Goal: Find specific page/section: Find specific page/section

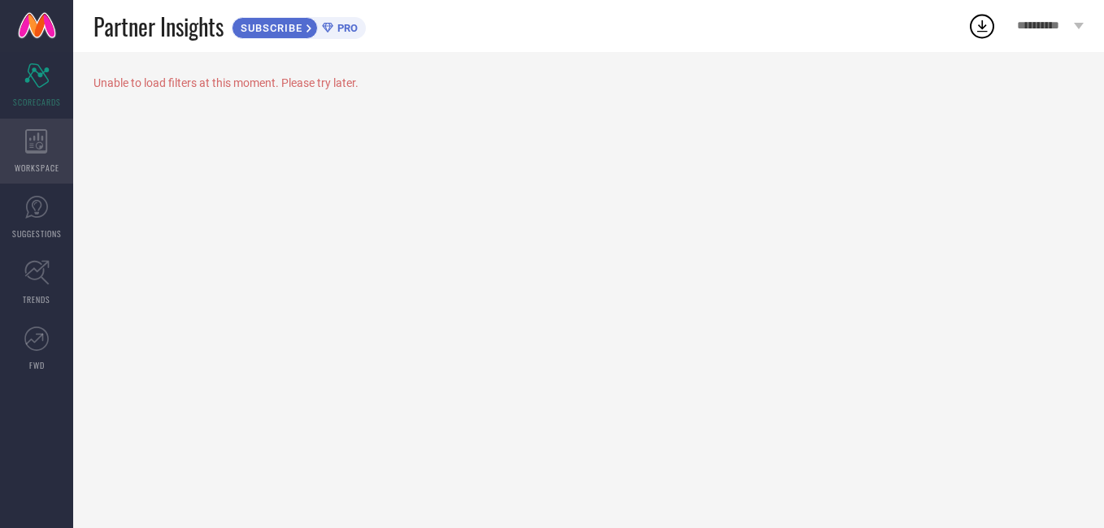
click at [49, 154] on div "WORKSPACE" at bounding box center [36, 151] width 73 height 65
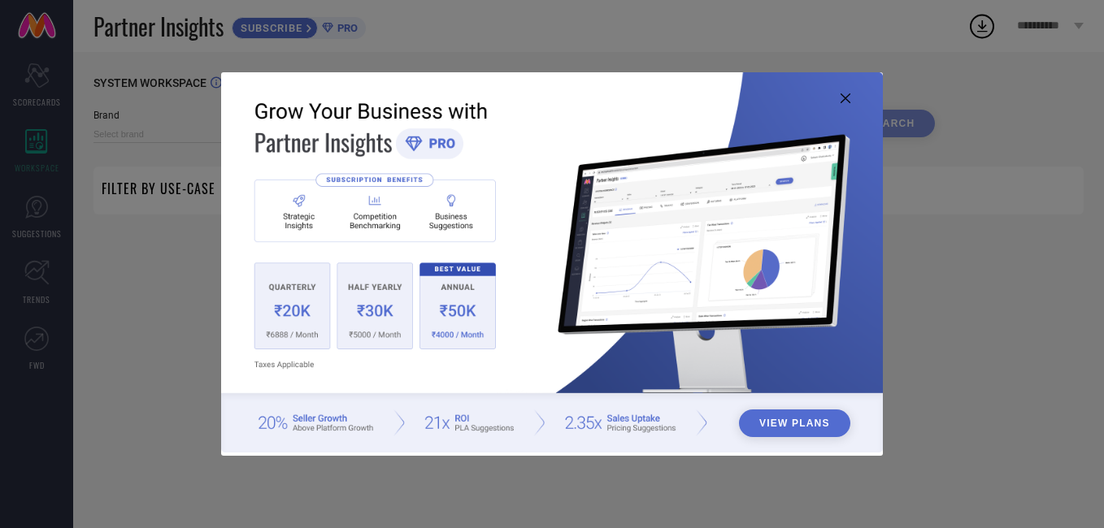
type input "1 STOP FASHION"
type input "All"
click at [843, 98] on icon at bounding box center [845, 98] width 10 height 10
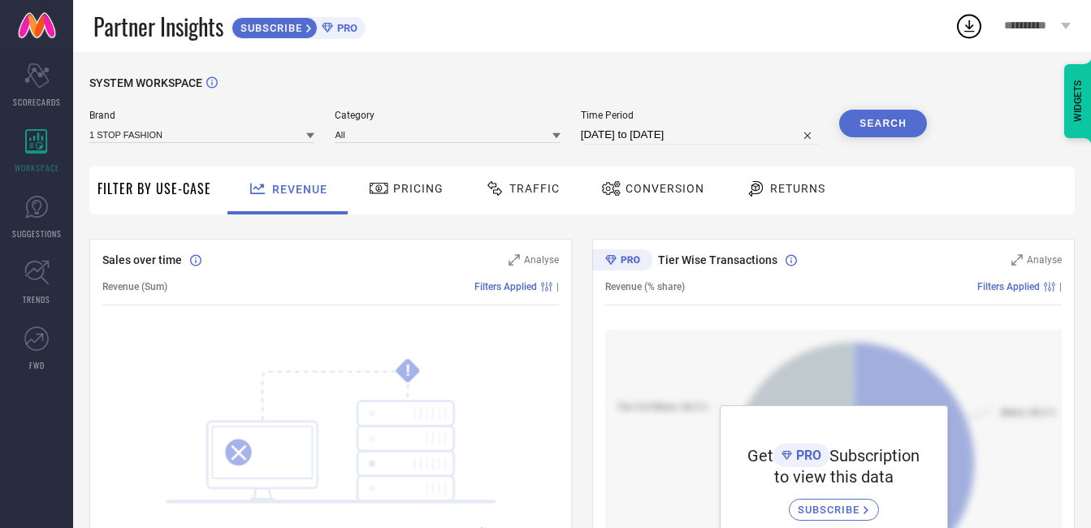
click at [393, 199] on div "Pricing" at bounding box center [406, 189] width 83 height 28
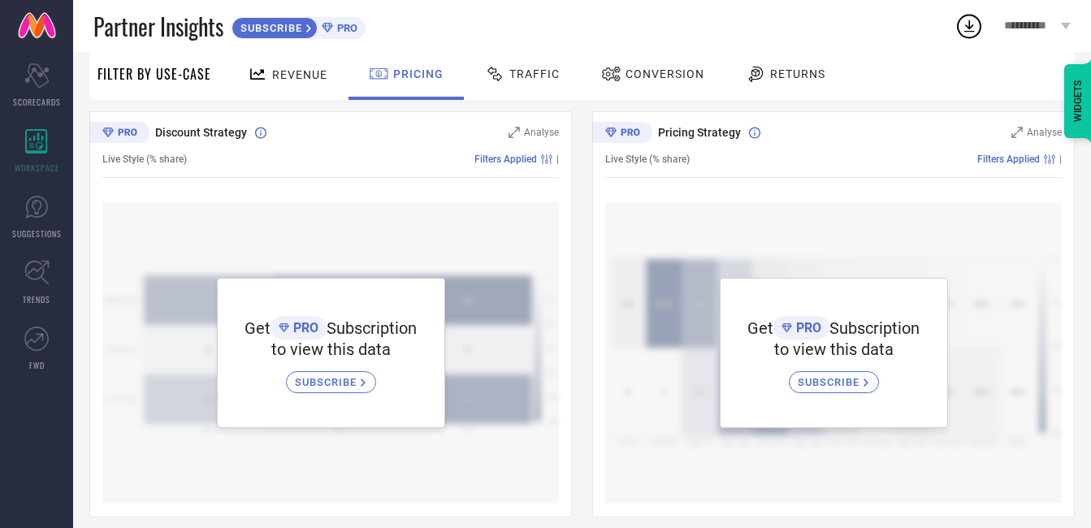
scroll to position [325, 0]
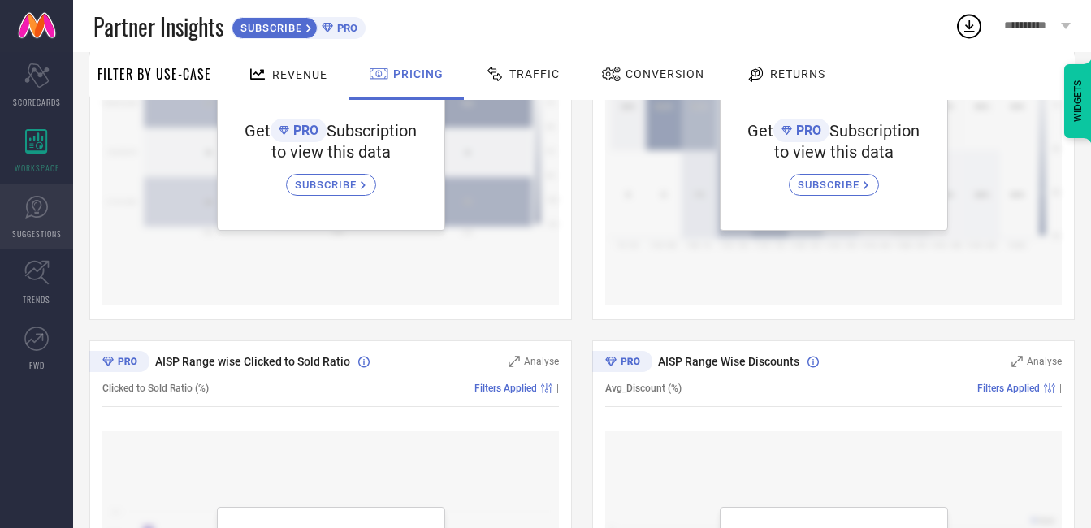
click at [20, 215] on link "SUGGESTIONS" at bounding box center [36, 216] width 73 height 65
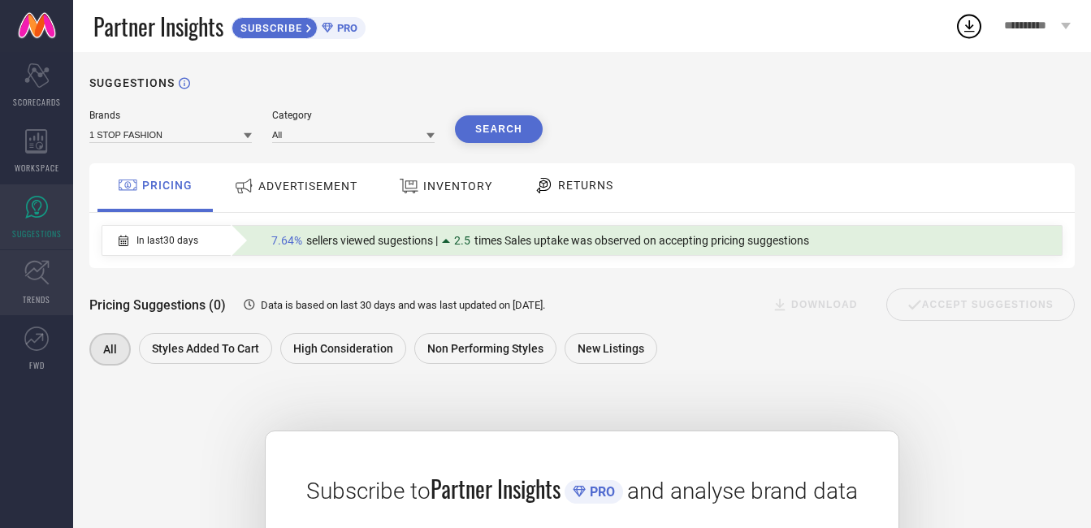
click at [47, 280] on icon at bounding box center [36, 272] width 25 height 25
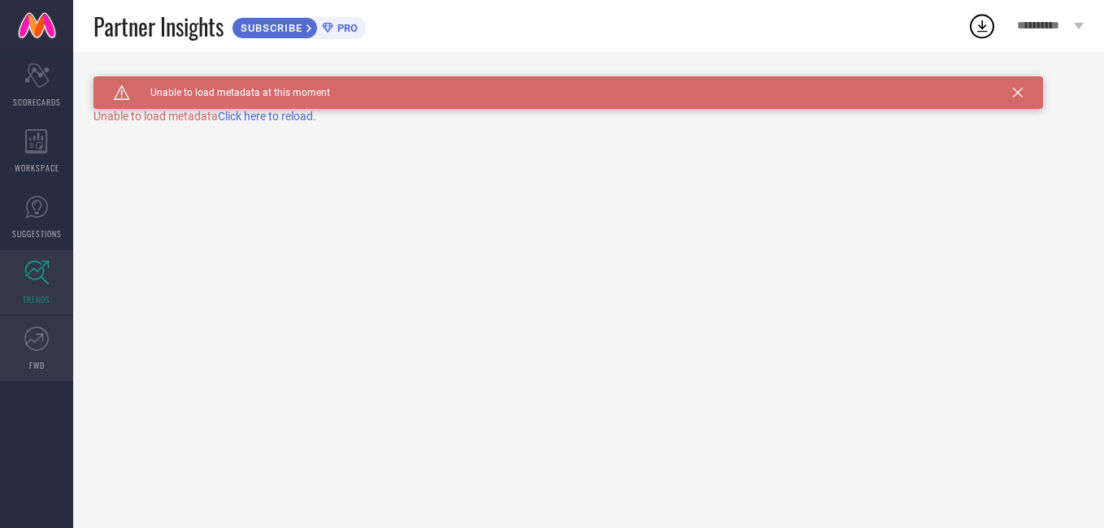
click at [41, 330] on icon at bounding box center [36, 339] width 24 height 24
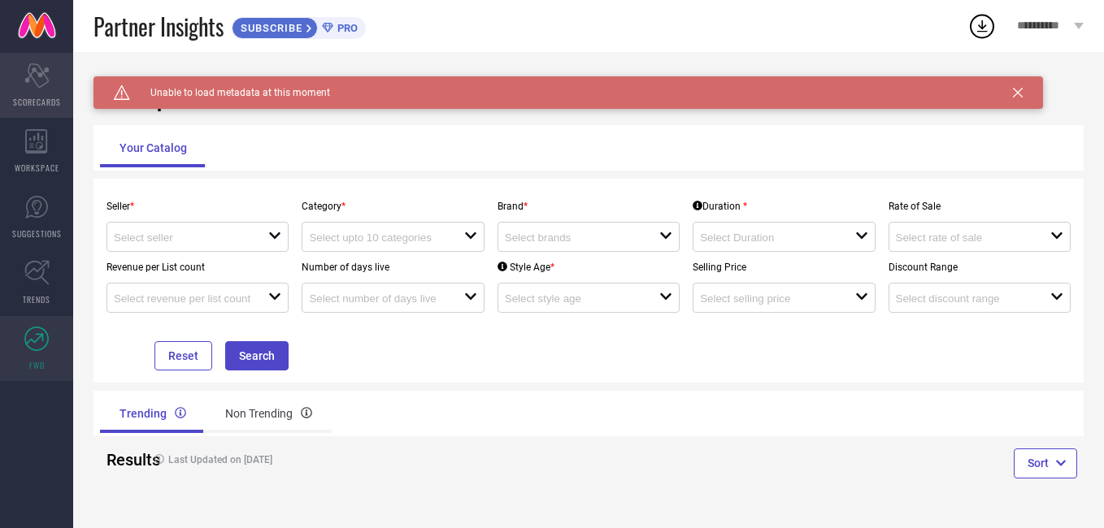
click at [51, 88] on div "Scorecard SCORECARDS" at bounding box center [36, 85] width 73 height 65
